Goal: Task Accomplishment & Management: Use online tool/utility

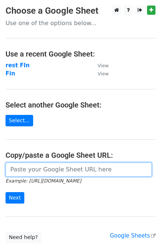
click at [34, 169] on input "url" at bounding box center [79, 169] width 146 height 14
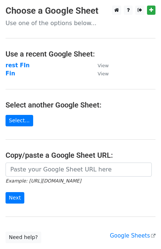
drag, startPoint x: 13, startPoint y: 66, endPoint x: 115, endPoint y: 101, distance: 107.3
click at [115, 101] on h4 "Select another Google Sheet:" at bounding box center [81, 104] width 150 height 9
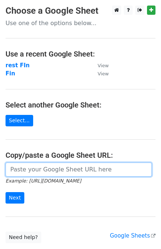
click at [49, 169] on input "url" at bounding box center [79, 169] width 146 height 14
paste input "[URL][DOMAIN_NAME]"
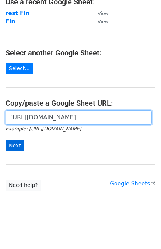
type input "[URL][DOMAIN_NAME]"
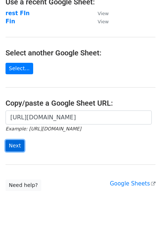
scroll to position [0, 0]
click at [16, 144] on input "Next" at bounding box center [15, 145] width 19 height 11
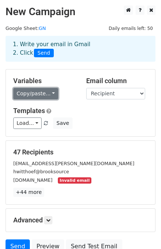
click at [35, 90] on link "Copy/paste..." at bounding box center [35, 93] width 45 height 11
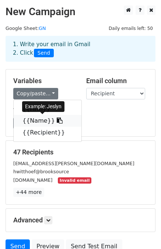
click at [39, 121] on link "{{Name}}" at bounding box center [48, 121] width 68 height 12
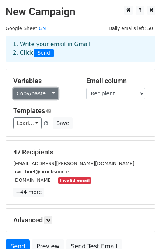
click at [46, 92] on link "Copy/paste..." at bounding box center [35, 93] width 45 height 11
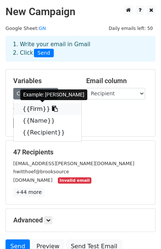
click at [36, 112] on link "{{Firm}}" at bounding box center [48, 109] width 68 height 12
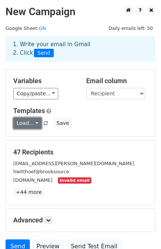
click at [36, 124] on link "Load..." at bounding box center [27, 122] width 28 height 11
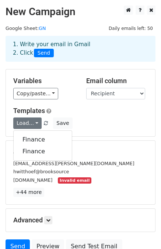
click at [88, 114] on h5 "Templates" at bounding box center [80, 111] width 135 height 8
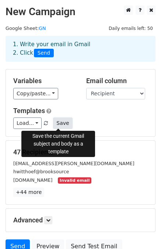
click at [53, 125] on button "Save" at bounding box center [62, 122] width 19 height 11
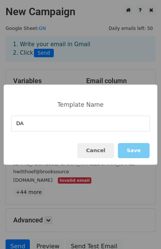
type input "DA"
click at [132, 149] on button "Save" at bounding box center [134, 150] width 32 height 15
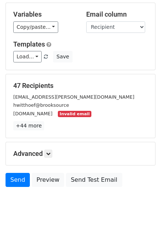
scroll to position [66, 0]
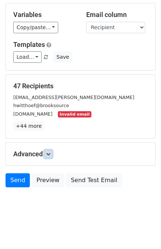
click at [48, 152] on icon at bounding box center [48, 154] width 4 height 4
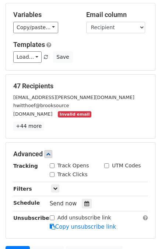
click at [53, 167] on div "Track Opens" at bounding box center [69, 166] width 39 height 8
click at [51, 166] on input "Track Opens" at bounding box center [52, 165] width 5 height 5
checkbox input "true"
click at [51, 173] on input "Track Clicks" at bounding box center [52, 174] width 5 height 5
checkbox input "true"
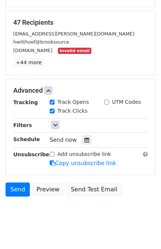
scroll to position [138, 0]
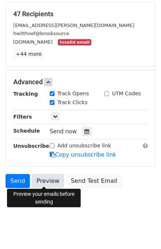
click at [43, 185] on link "Preview" at bounding box center [48, 181] width 32 height 14
click at [47, 180] on link "Preview" at bounding box center [48, 181] width 32 height 14
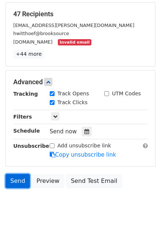
click at [14, 178] on link "Send" at bounding box center [18, 181] width 24 height 14
